Goal: Information Seeking & Learning: Learn about a topic

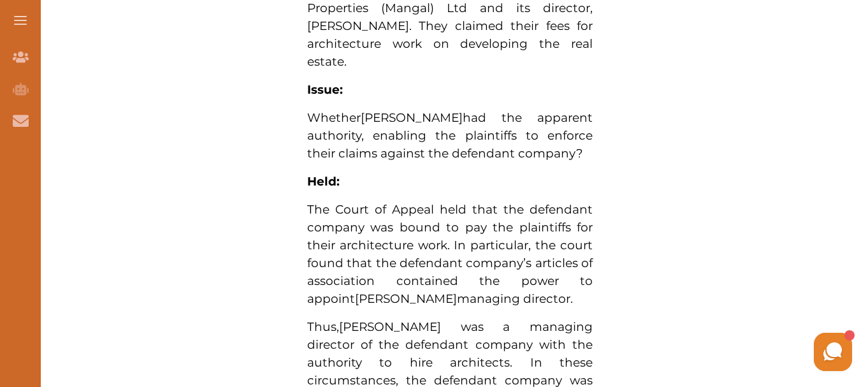
scroll to position [2178, 0]
